Goal: Task Accomplishment & Management: Manage account settings

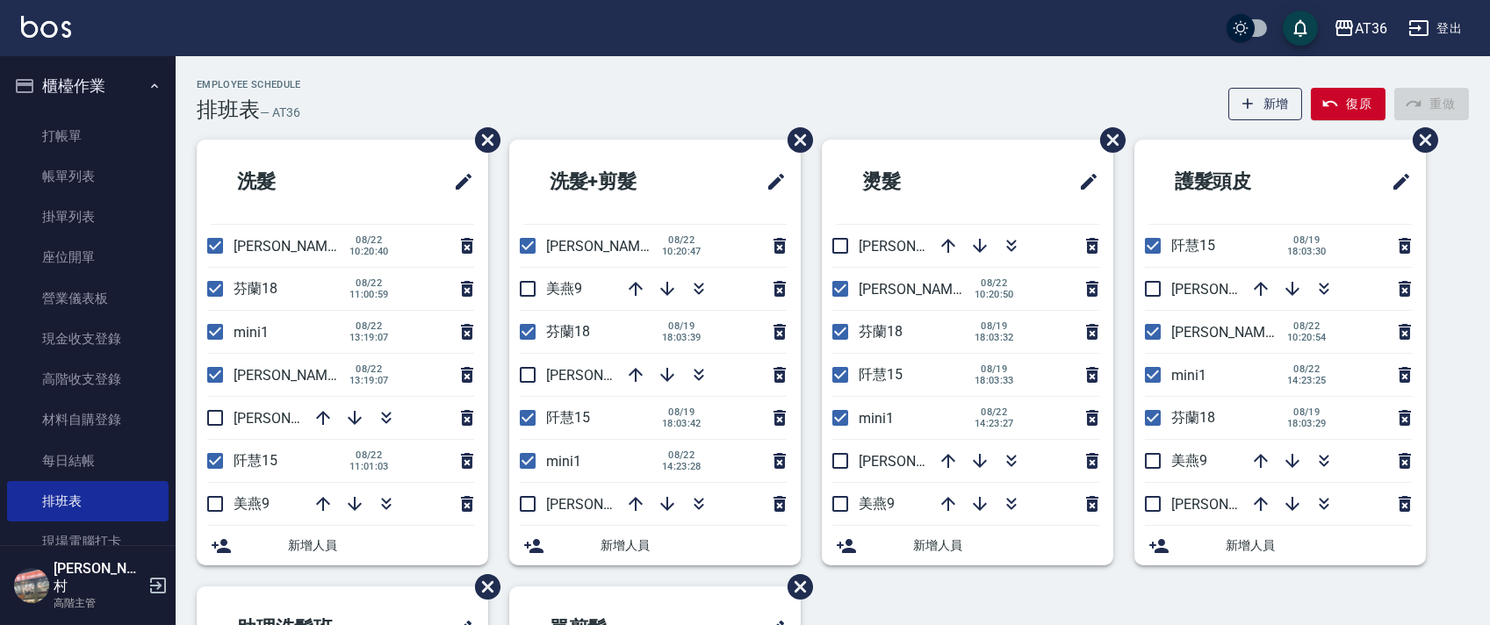
scroll to position [351, 0]
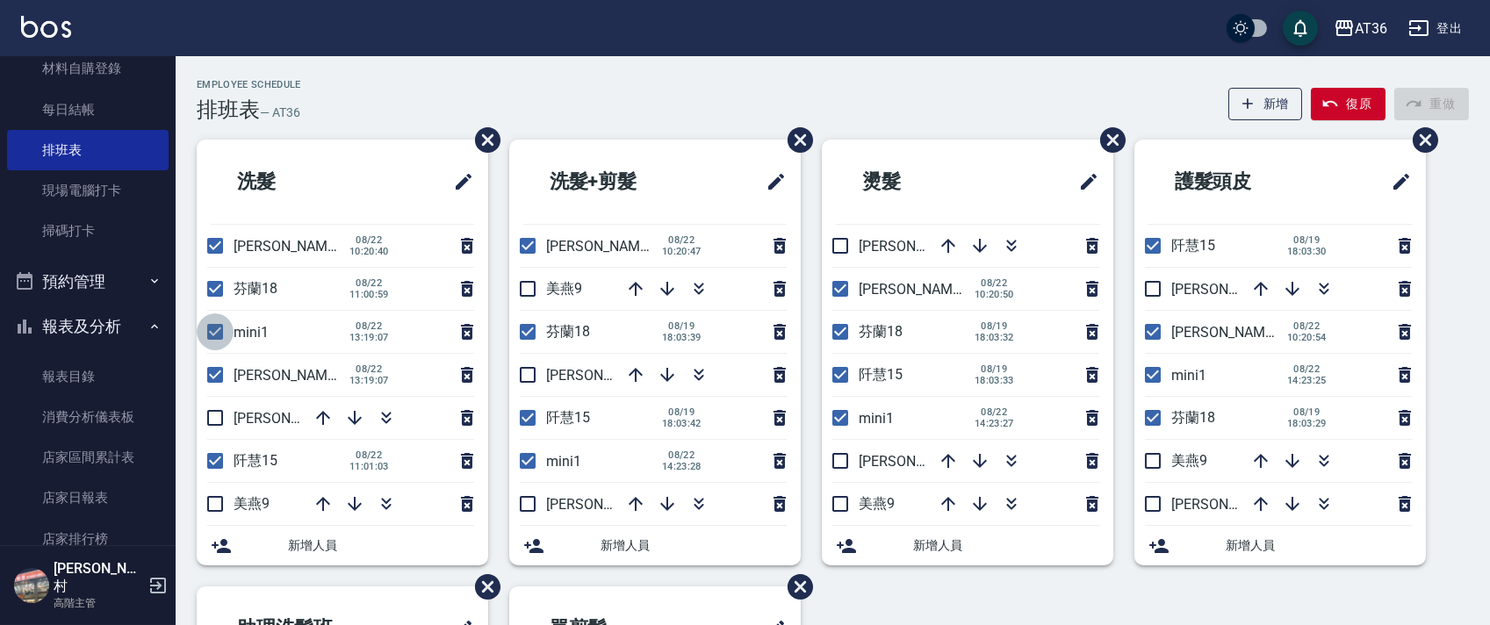
click at [212, 328] on input "checkbox" at bounding box center [215, 332] width 37 height 37
checkbox input "false"
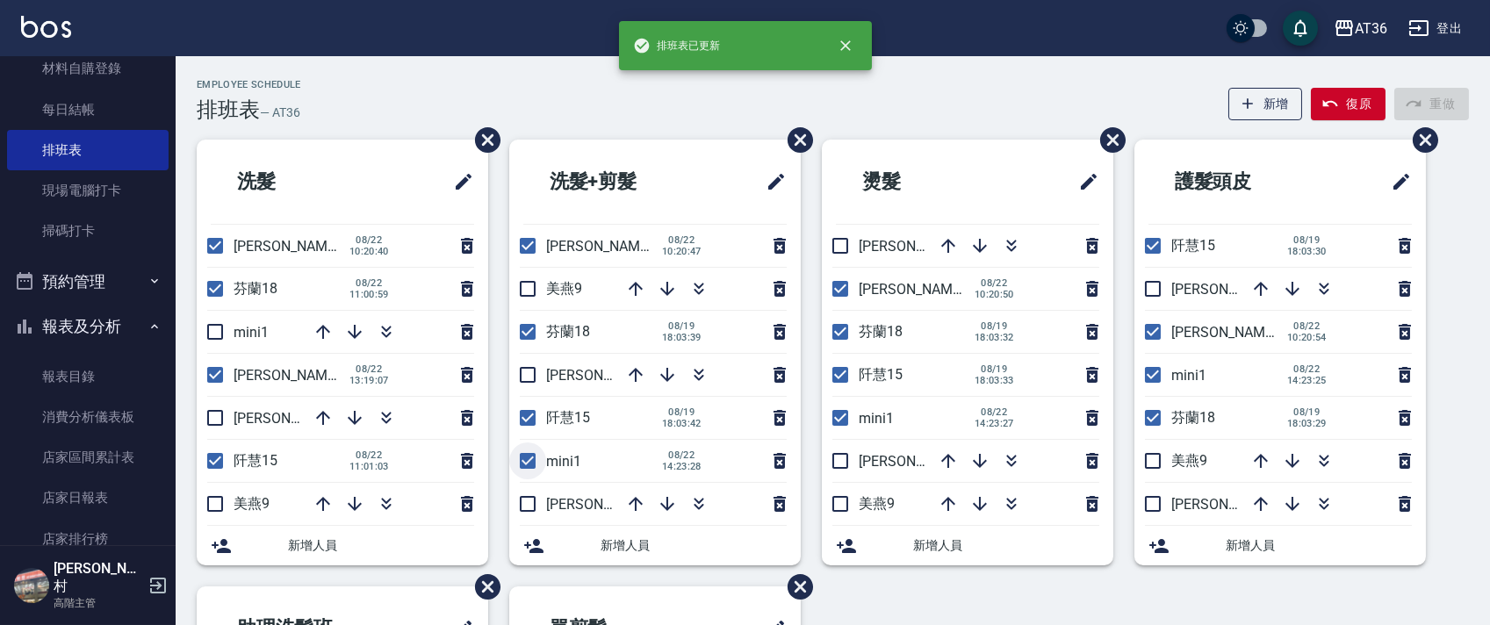
click at [528, 462] on input "checkbox" at bounding box center [527, 461] width 37 height 37
checkbox input "false"
click at [840, 426] on input "checkbox" at bounding box center [840, 418] width 37 height 37
checkbox input "false"
click at [1150, 381] on input "checkbox" at bounding box center [1153, 375] width 37 height 37
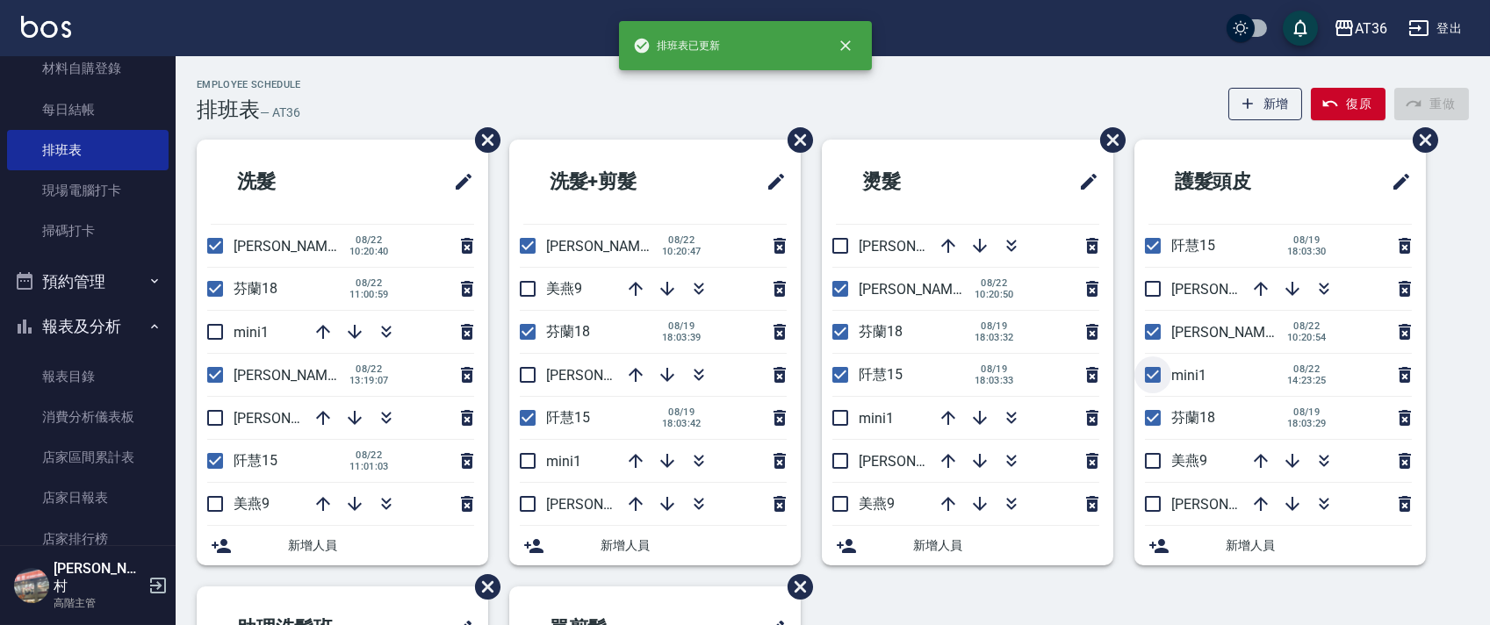
checkbox input "false"
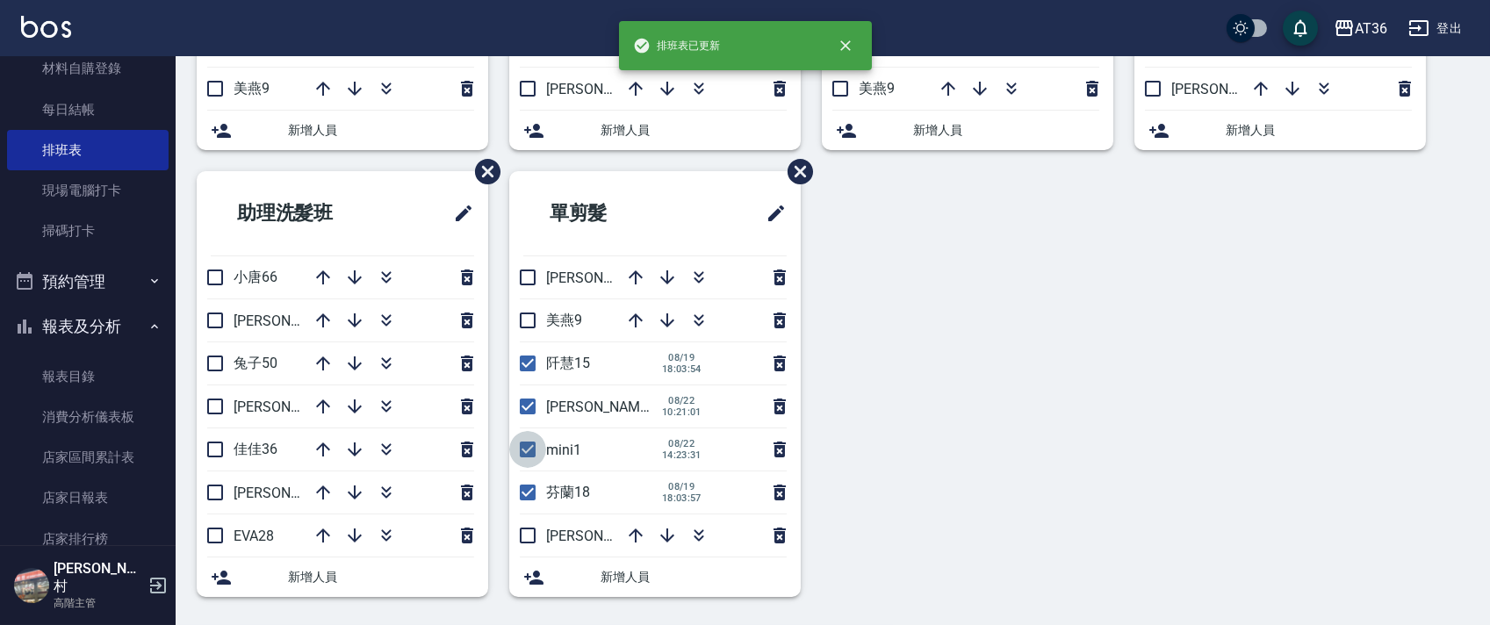
drag, startPoint x: 523, startPoint y: 451, endPoint x: 831, endPoint y: 390, distance: 313.5
click at [529, 451] on input "checkbox" at bounding box center [527, 449] width 37 height 37
checkbox input "false"
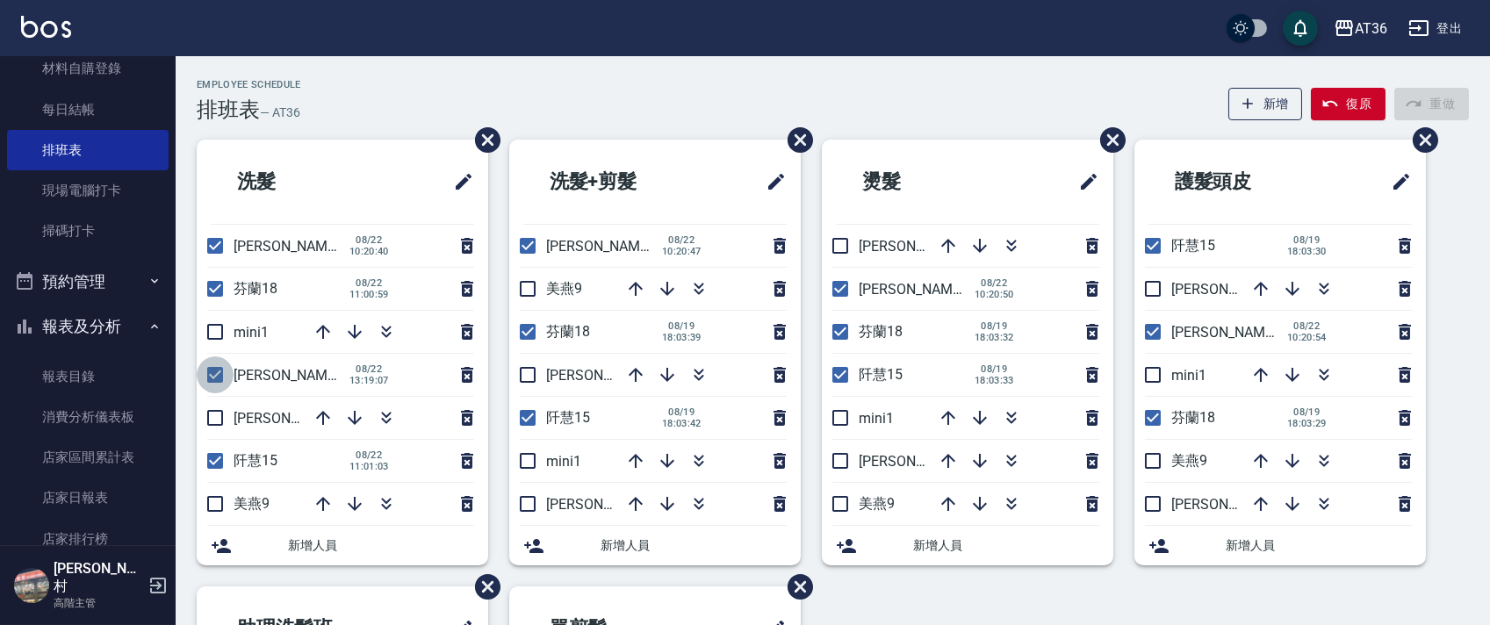
click at [211, 370] on input "checkbox" at bounding box center [215, 375] width 37 height 37
checkbox input "false"
